Goal: Information Seeking & Learning: Learn about a topic

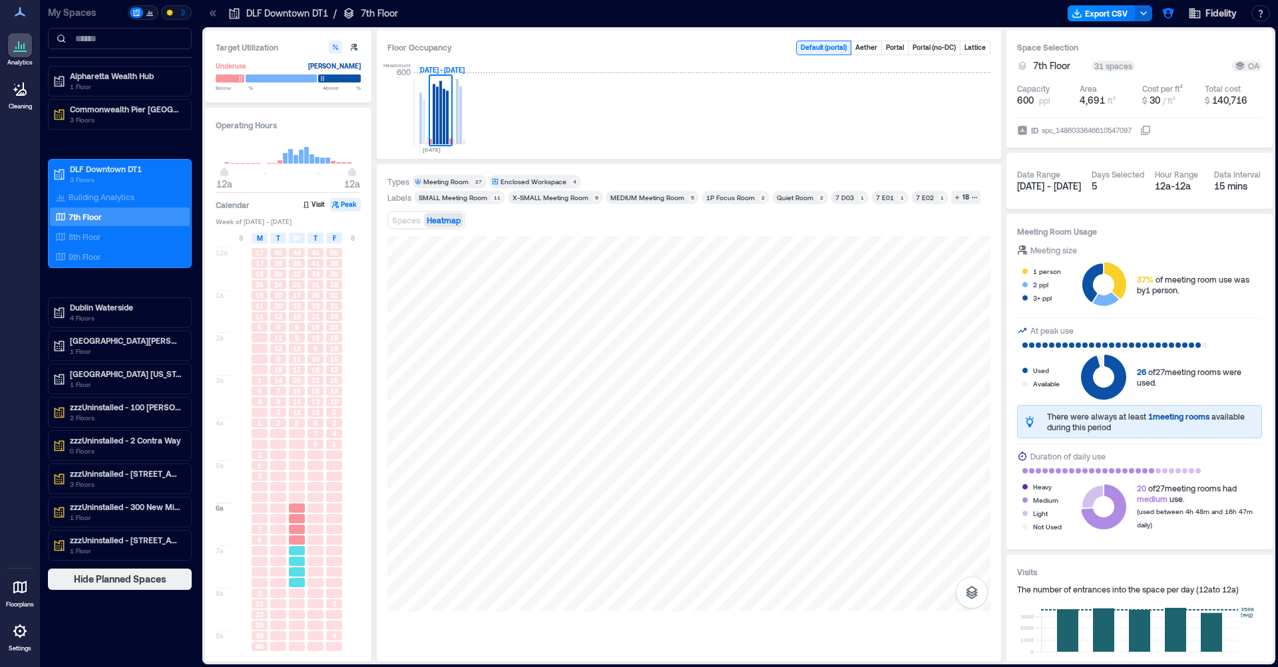
drag, startPoint x: 0, startPoint y: 0, endPoint x: 297, endPoint y: 566, distance: 638.7
click at [297, 566] on div at bounding box center [297, 561] width 16 height 9
click at [299, 523] on div at bounding box center [297, 518] width 16 height 9
click at [297, 491] on div at bounding box center [297, 486] width 16 height 9
click at [297, 454] on div at bounding box center [297, 454] width 16 height 9
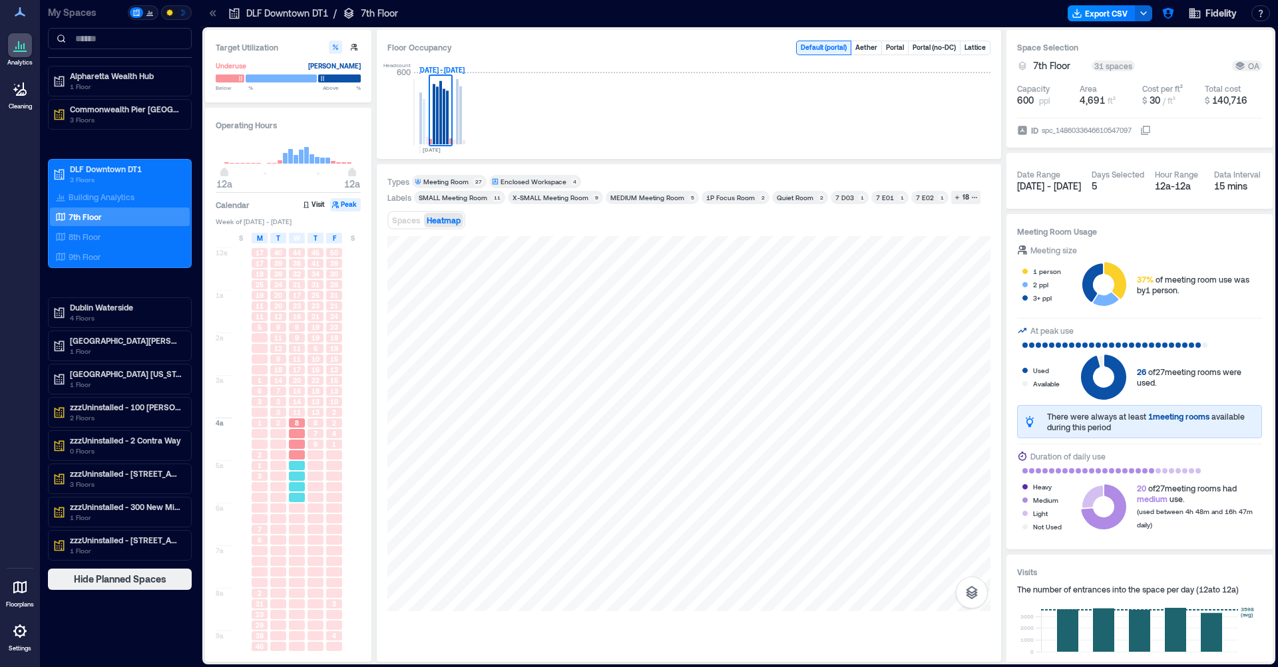
click at [294, 476] on div at bounding box center [297, 476] width 16 height 9
click at [310, 475] on div at bounding box center [315, 476] width 16 height 9
click at [320, 476] on div at bounding box center [315, 476] width 16 height 9
click at [337, 477] on div at bounding box center [334, 476] width 16 height 9
click at [292, 478] on div at bounding box center [297, 476] width 16 height 9
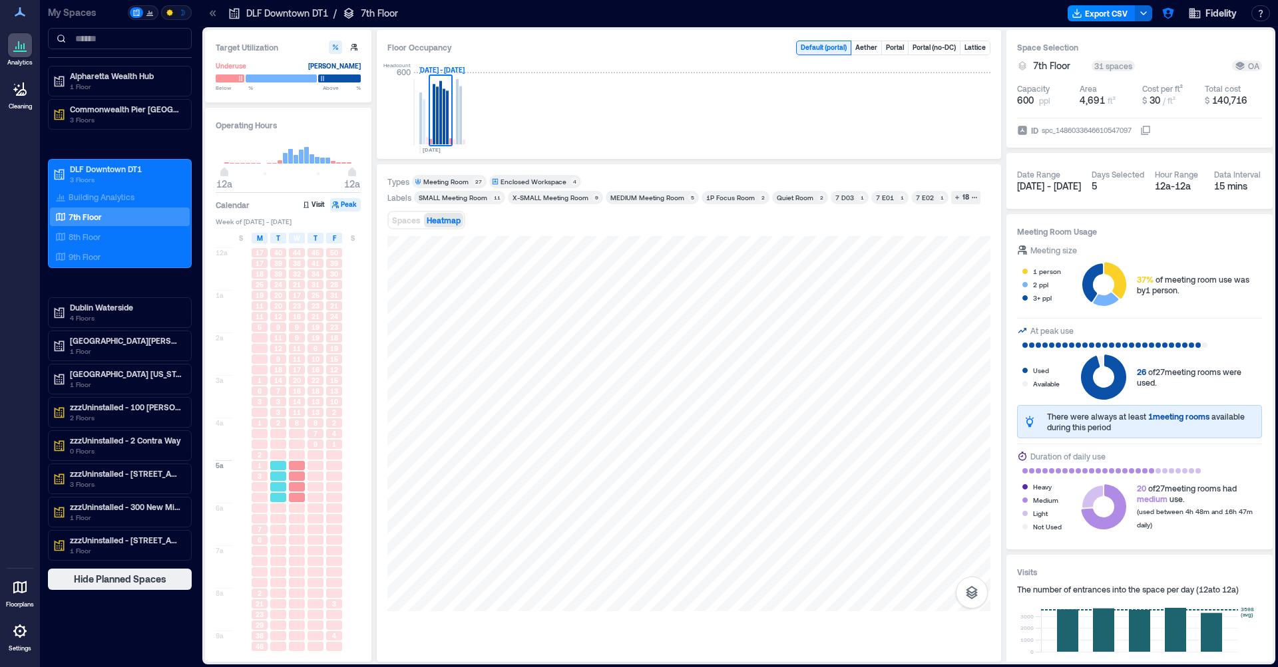
click at [275, 478] on div at bounding box center [278, 476] width 16 height 9
click at [352, 240] on span "S" at bounding box center [353, 238] width 4 height 11
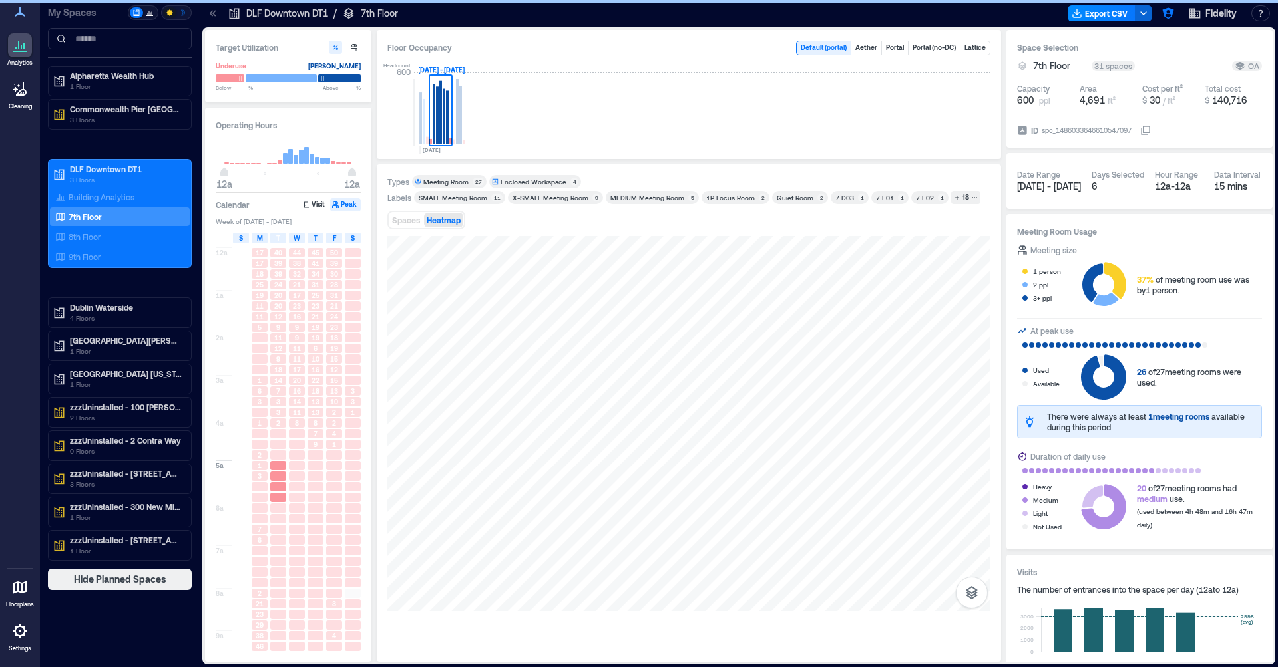
click at [236, 238] on div "S" at bounding box center [241, 238] width 16 height 11
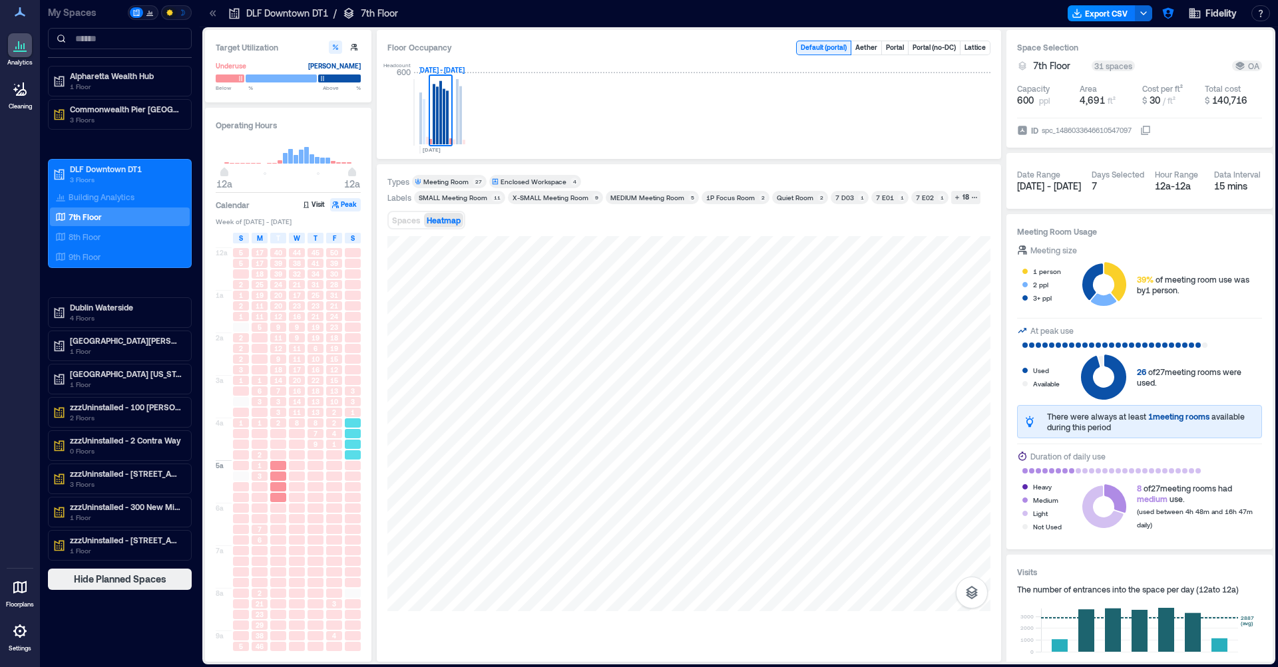
click at [359, 435] on div at bounding box center [353, 433] width 16 height 9
click at [346, 500] on div at bounding box center [353, 497] width 16 height 9
click at [350, 550] on div at bounding box center [353, 550] width 16 height 9
click at [349, 528] on div at bounding box center [353, 529] width 16 height 9
click at [347, 483] on div at bounding box center [353, 486] width 16 height 9
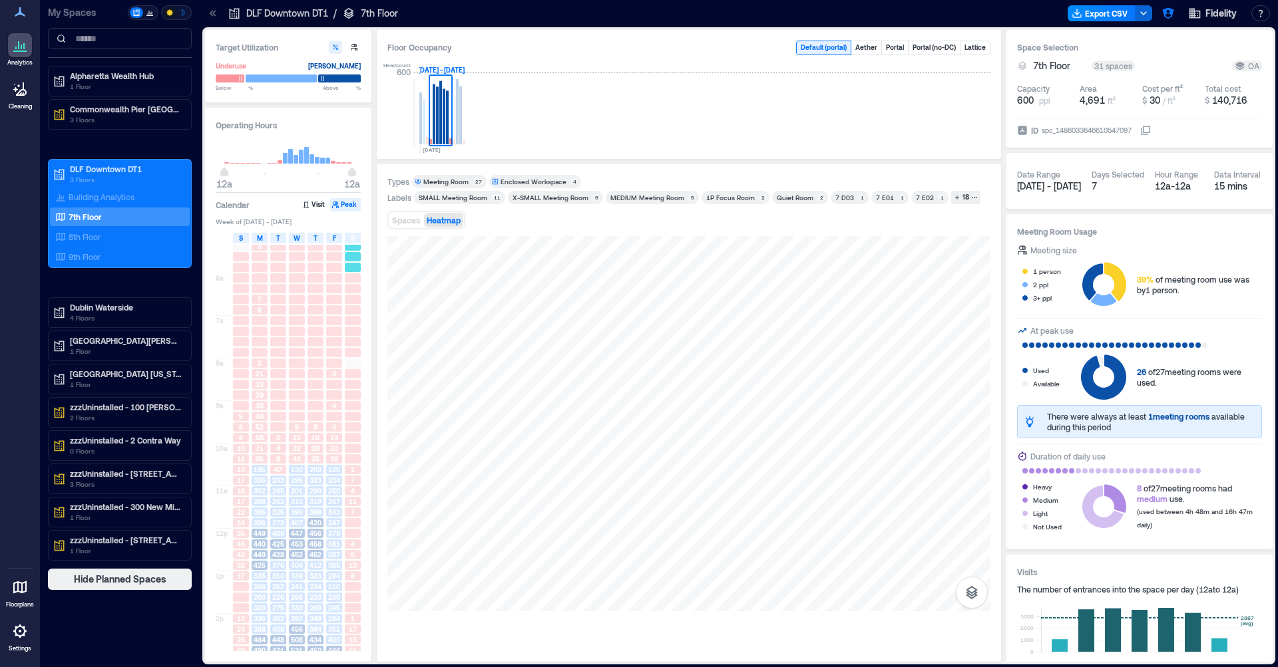
scroll to position [238, 0]
click at [351, 444] on div at bounding box center [353, 441] width 16 height 9
click at [351, 484] on span "4" at bounding box center [353, 483] width 4 height 9
click at [353, 500] on div "11" at bounding box center [352, 494] width 19 height 11
drag, startPoint x: 349, startPoint y: 570, endPoint x: 349, endPoint y: 579, distance: 8.7
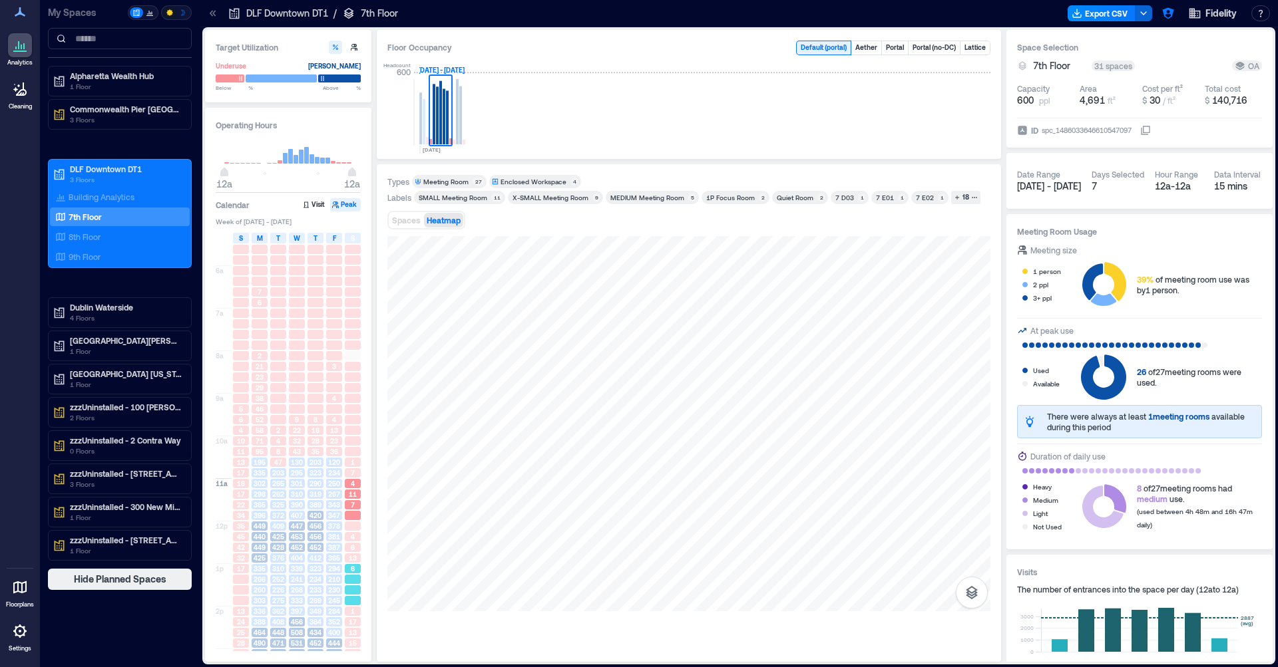
click at [349, 570] on div "6" at bounding box center [353, 568] width 16 height 9
click at [350, 587] on div at bounding box center [353, 590] width 16 height 9
click at [357, 623] on div "17" at bounding box center [353, 622] width 16 height 9
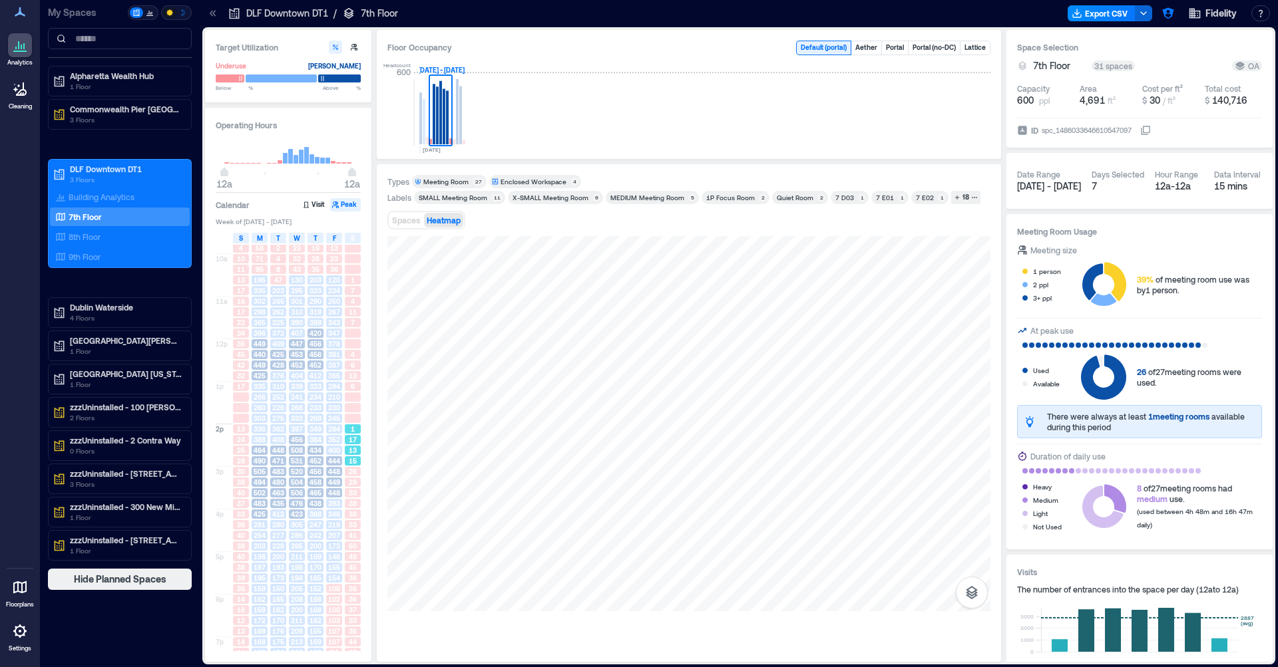
scroll to position [448, 0]
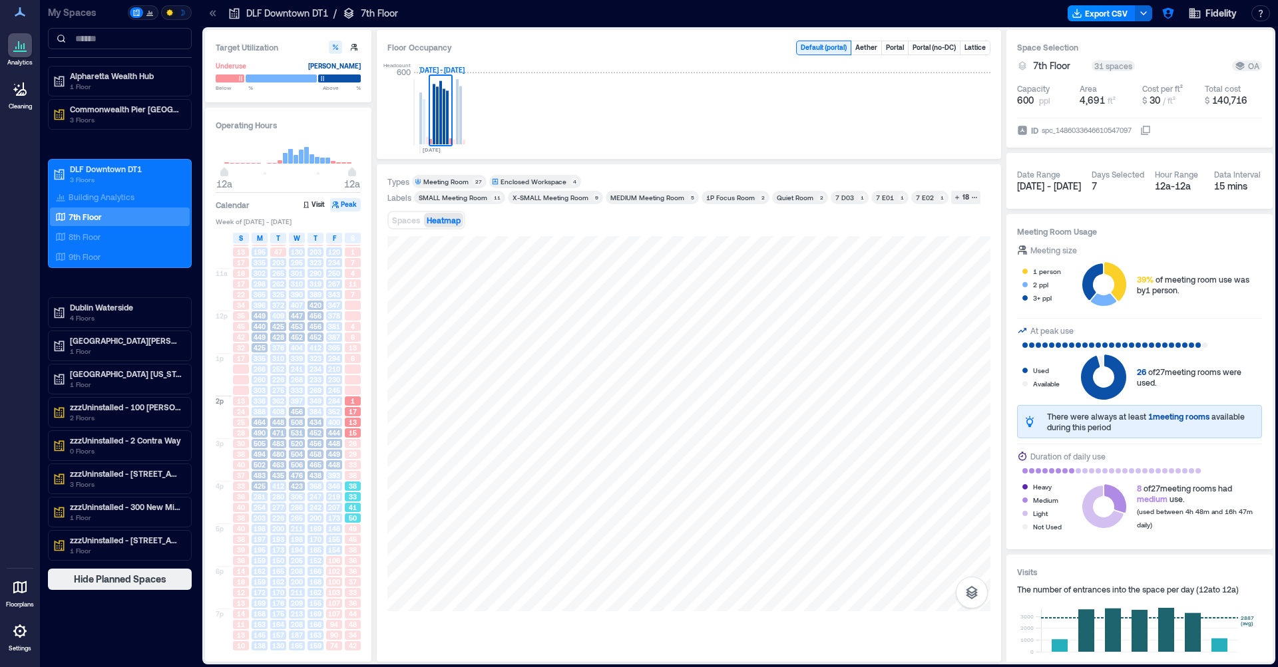
click at [353, 501] on span "33" at bounding box center [353, 496] width 8 height 9
click at [353, 452] on span "29" at bounding box center [353, 454] width 8 height 9
